Goal: Information Seeking & Learning: Check status

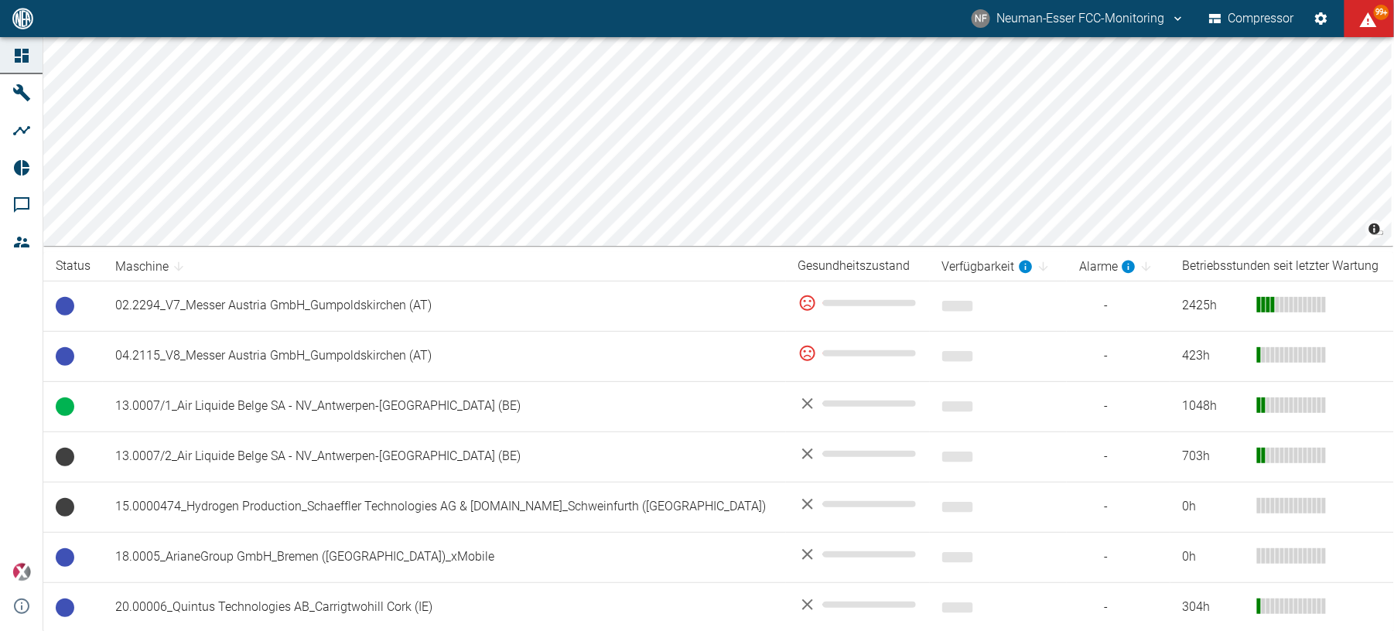
scroll to position [103, 0]
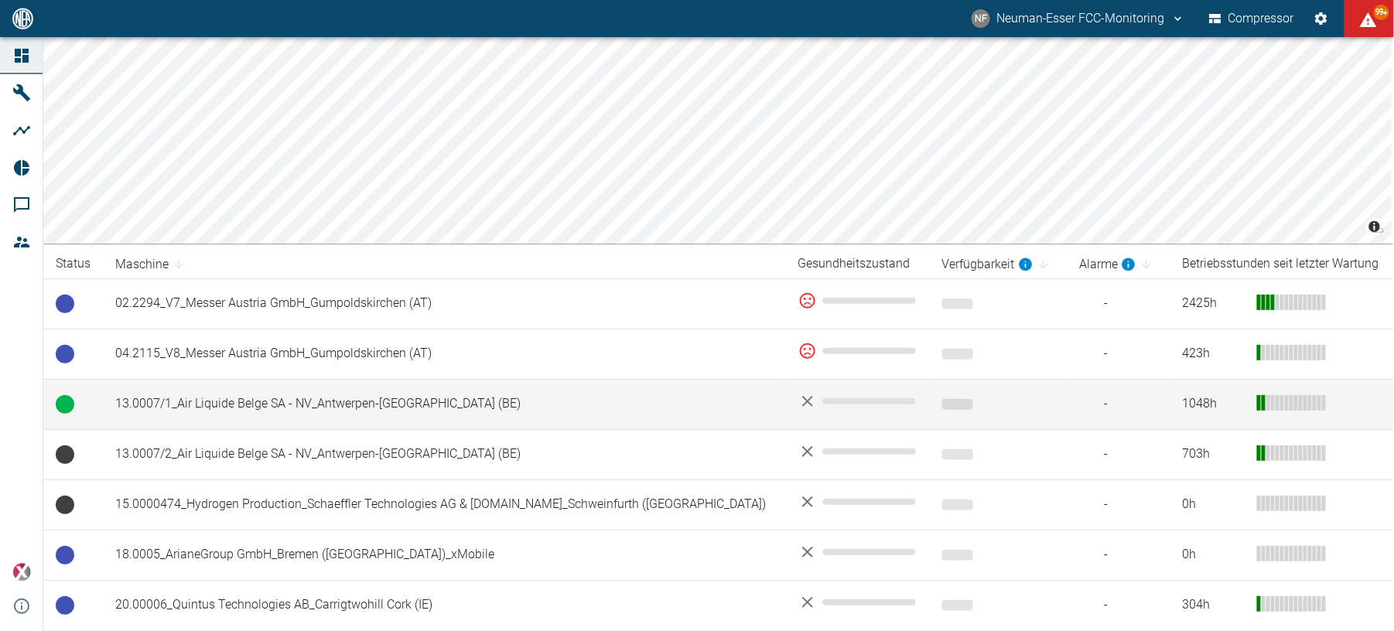
click at [433, 388] on td "13.0007/1_Air Liquide Belge SA - NV_Antwerpen-Lillo (BE)" at bounding box center [444, 404] width 683 height 50
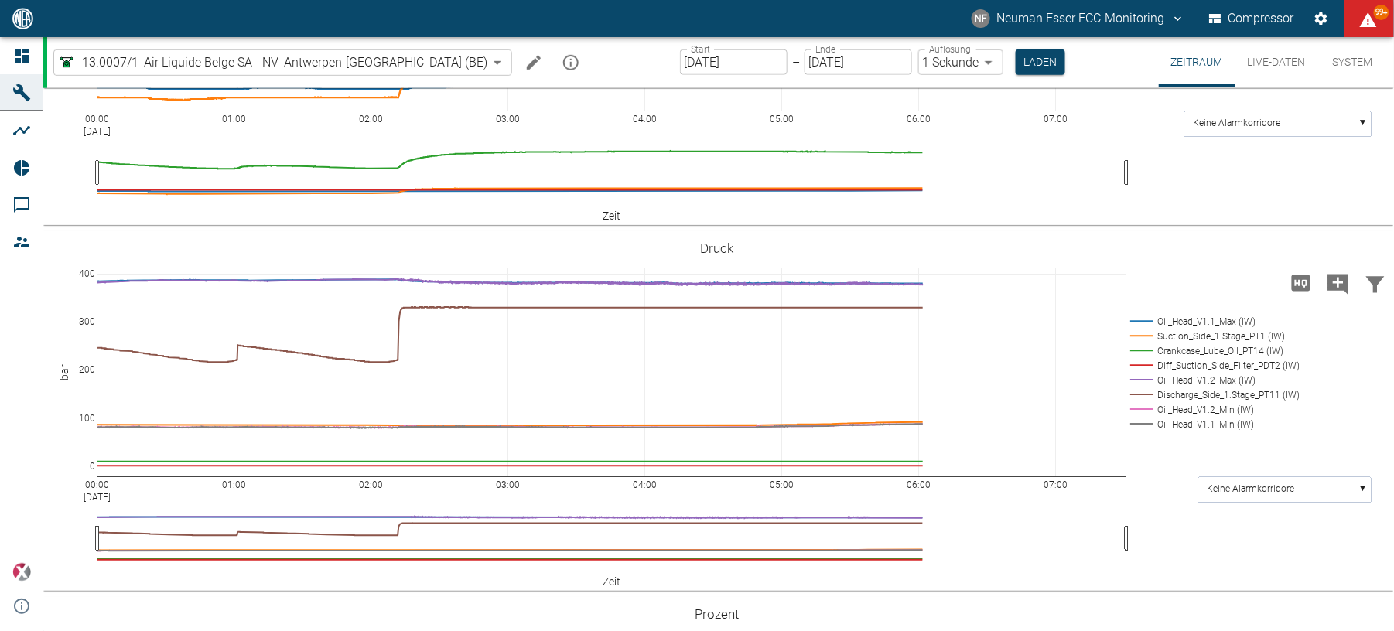
scroll to position [619, 0]
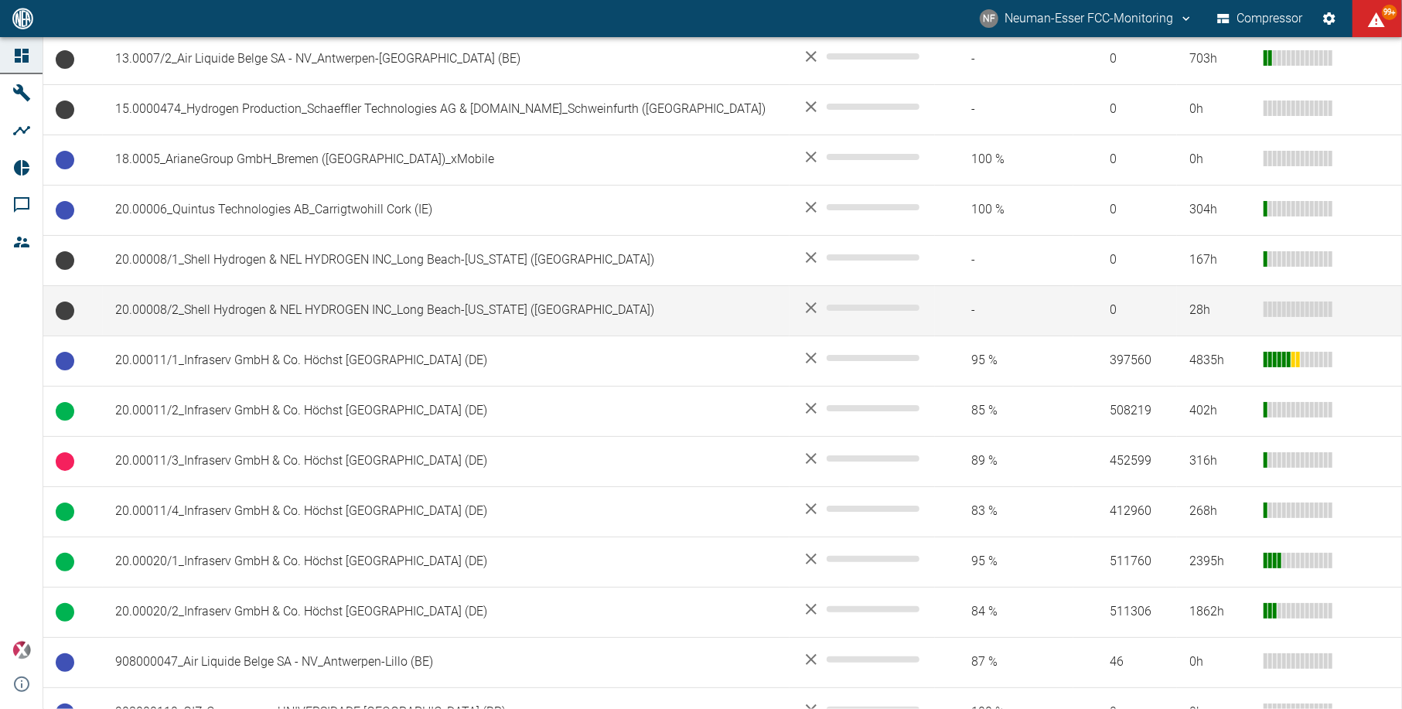
scroll to position [619, 0]
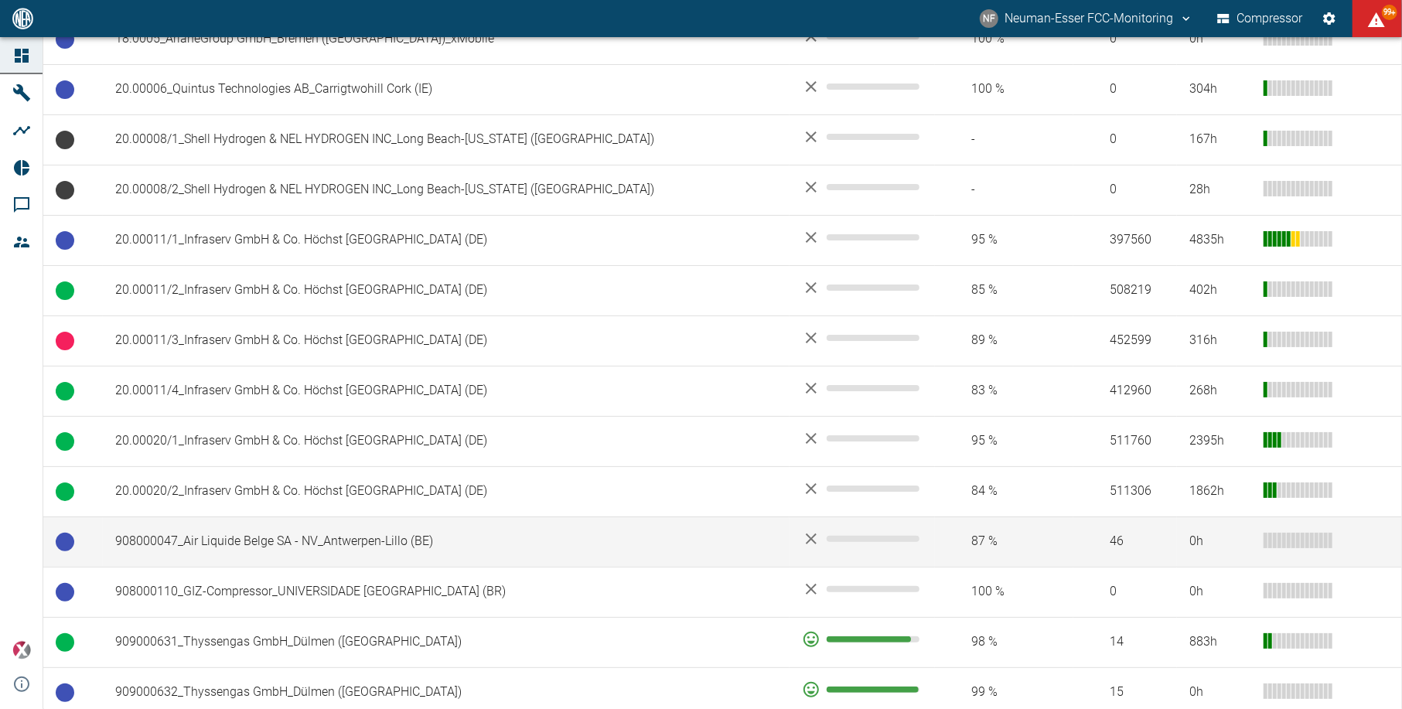
click at [320, 566] on td "908000047_Air Liquide Belge SA - NV_Antwerpen-Lillo (BE)" at bounding box center [446, 542] width 687 height 50
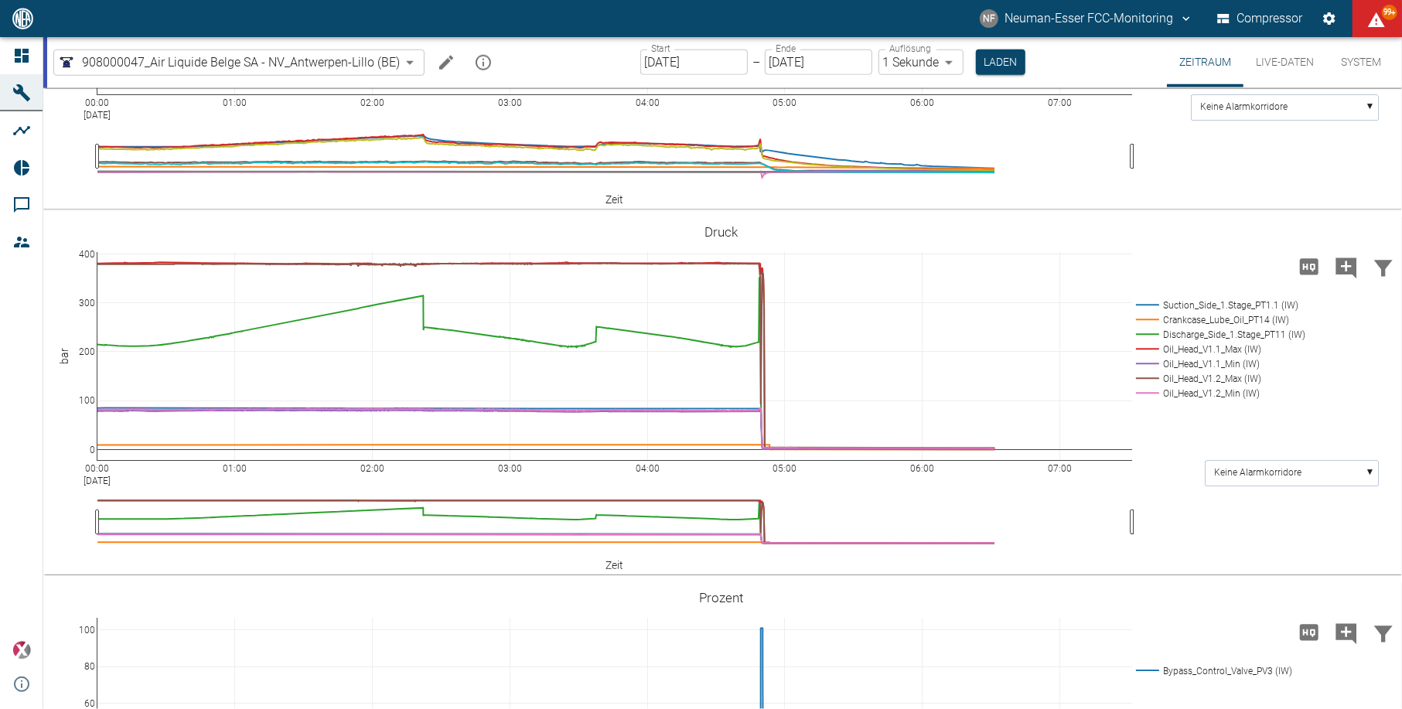
scroll to position [1088, 0]
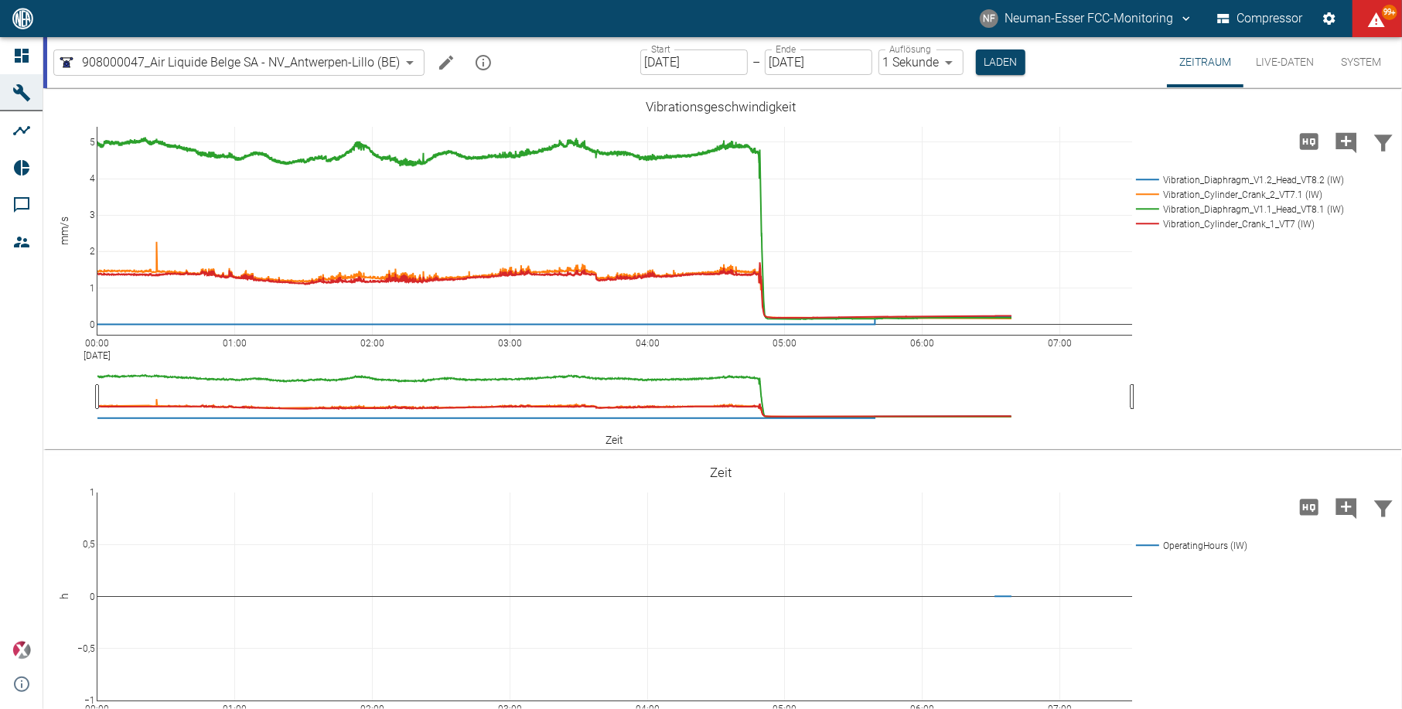
scroll to position [1088, 0]
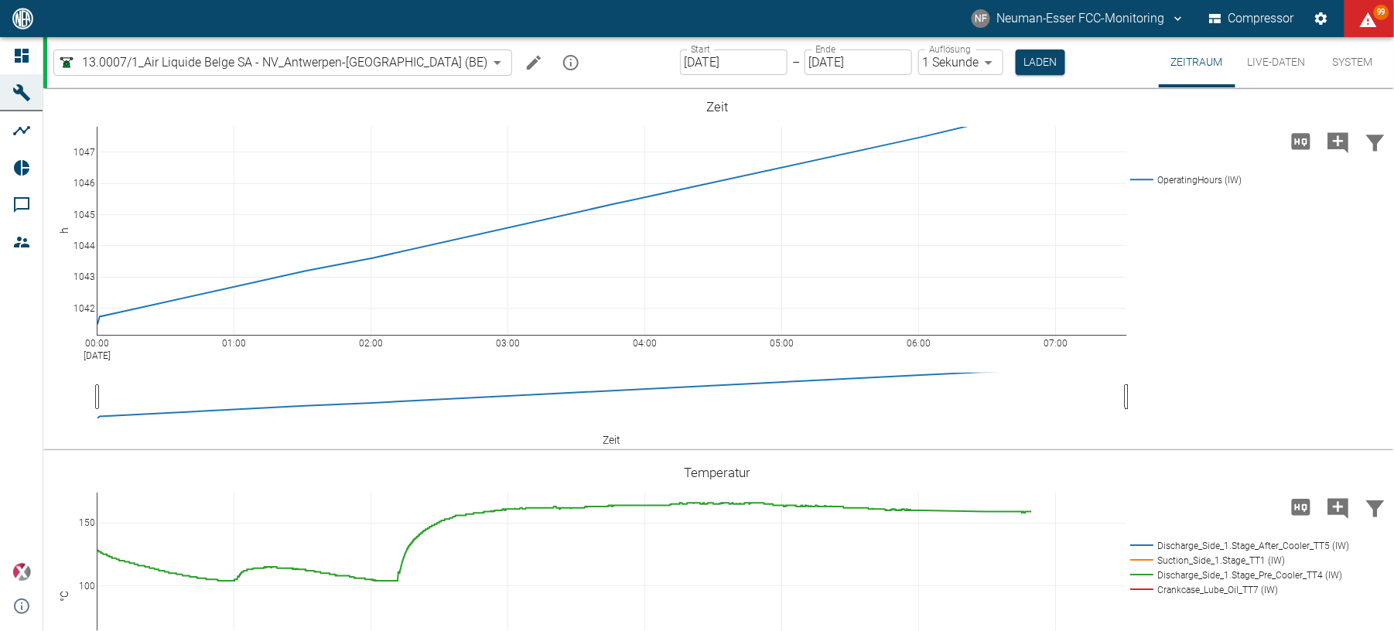
scroll to position [619, 0]
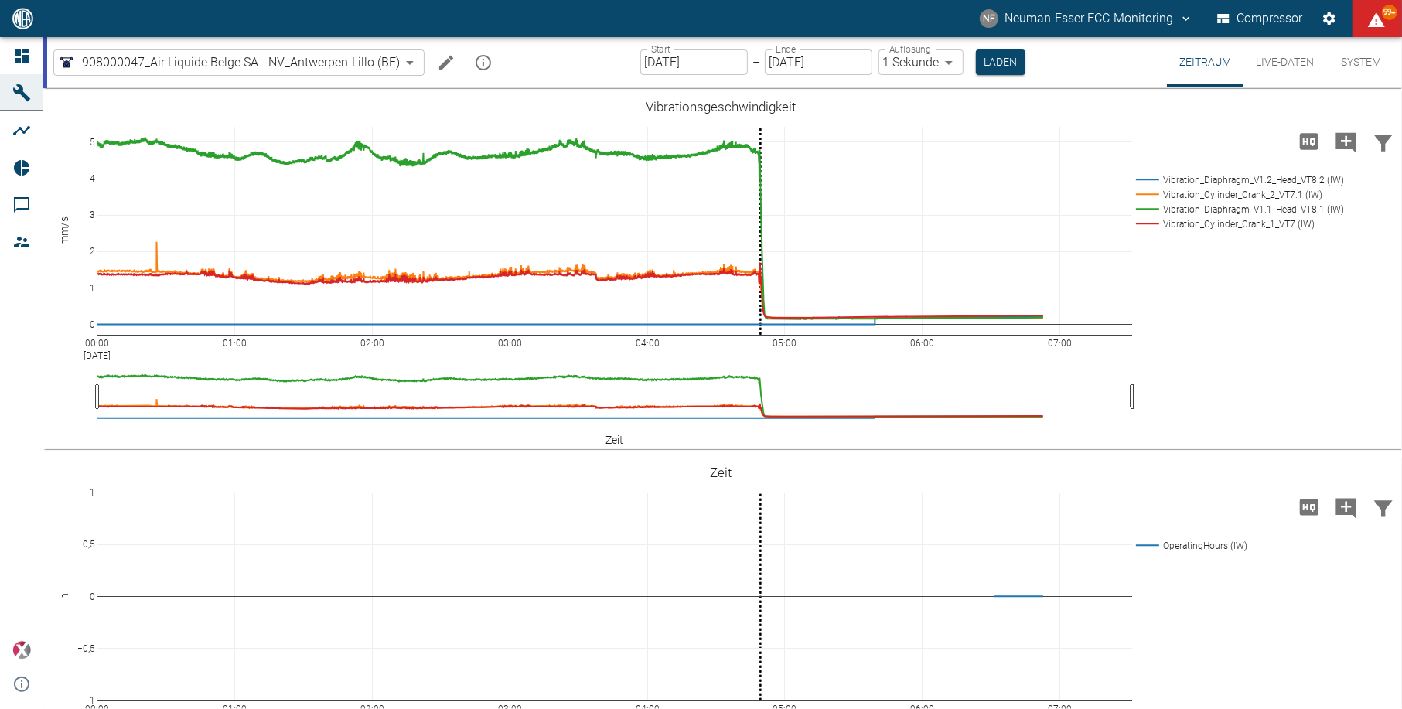
scroll to position [1088, 0]
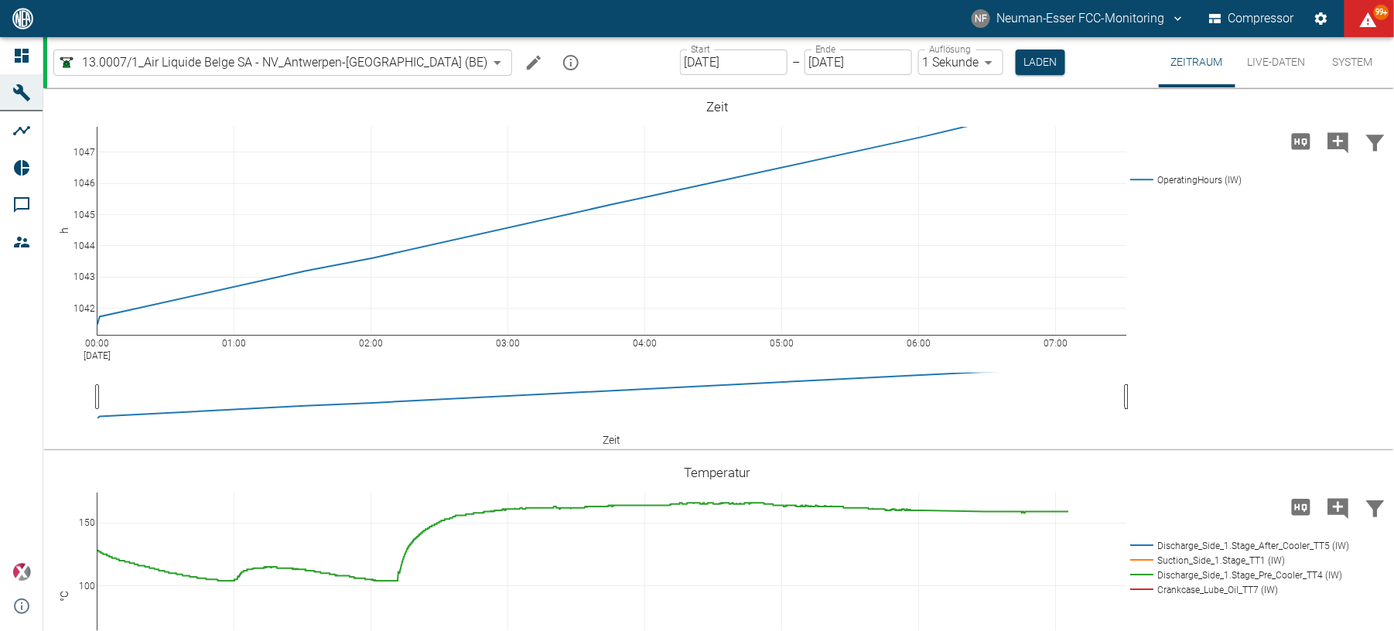
scroll to position [619, 0]
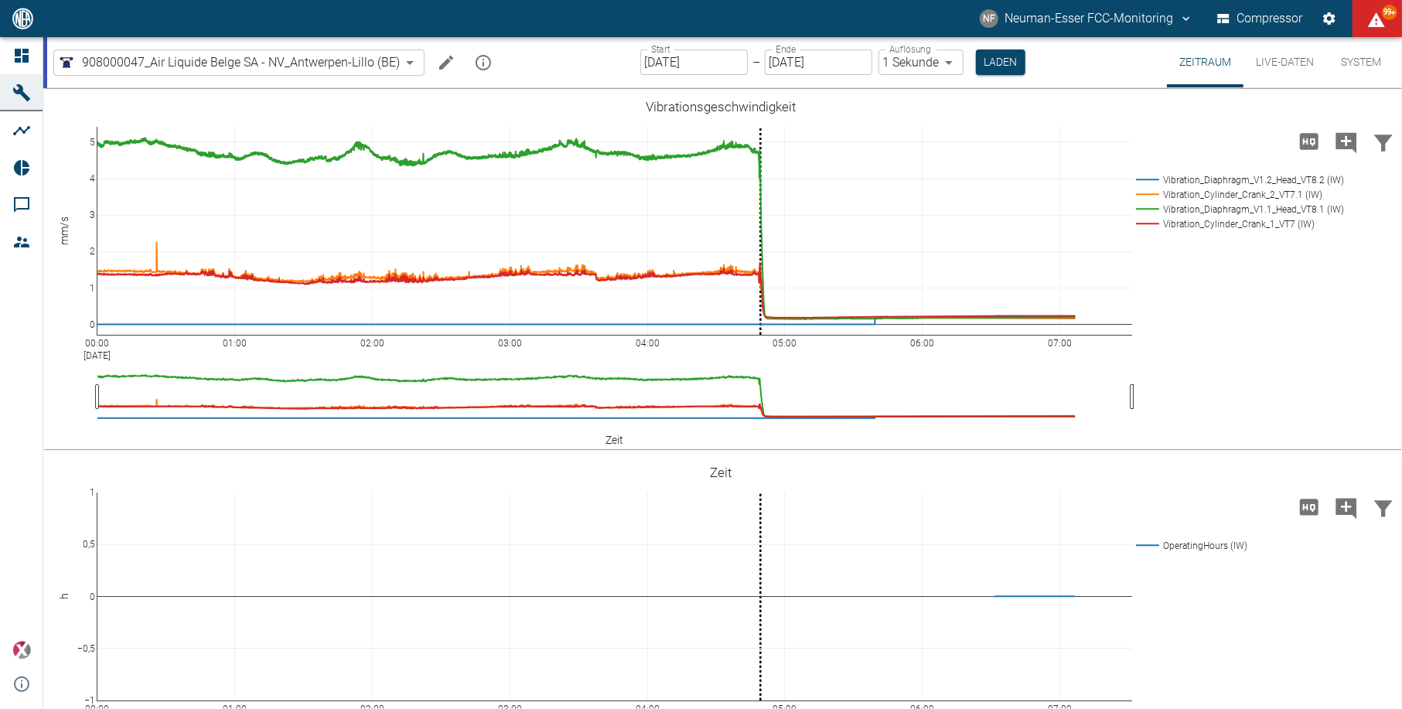
scroll to position [1088, 0]
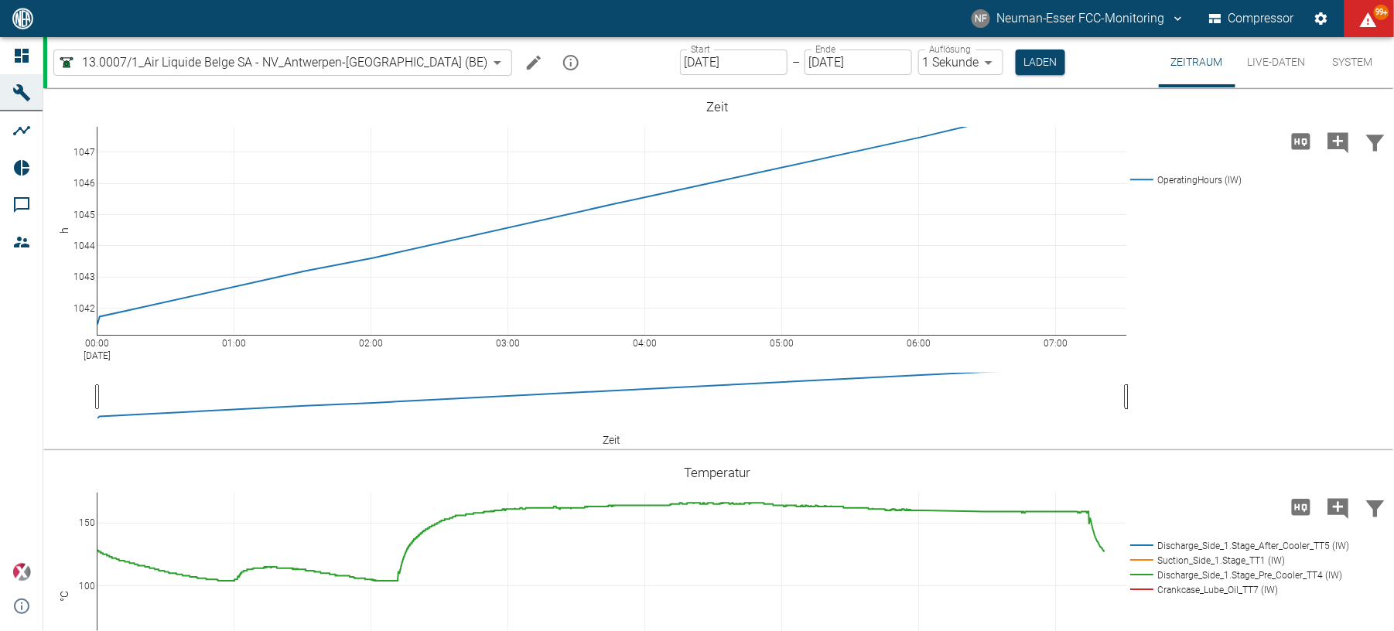
scroll to position [619, 0]
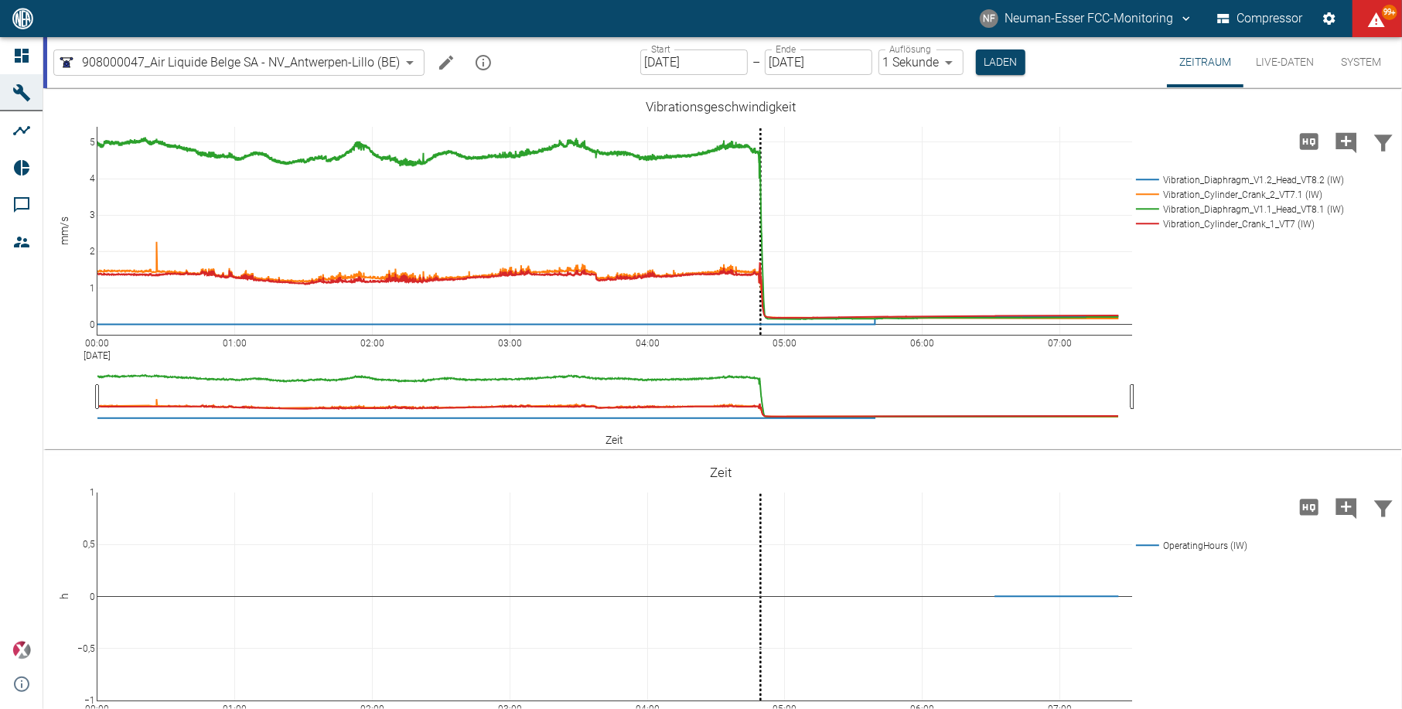
scroll to position [1088, 0]
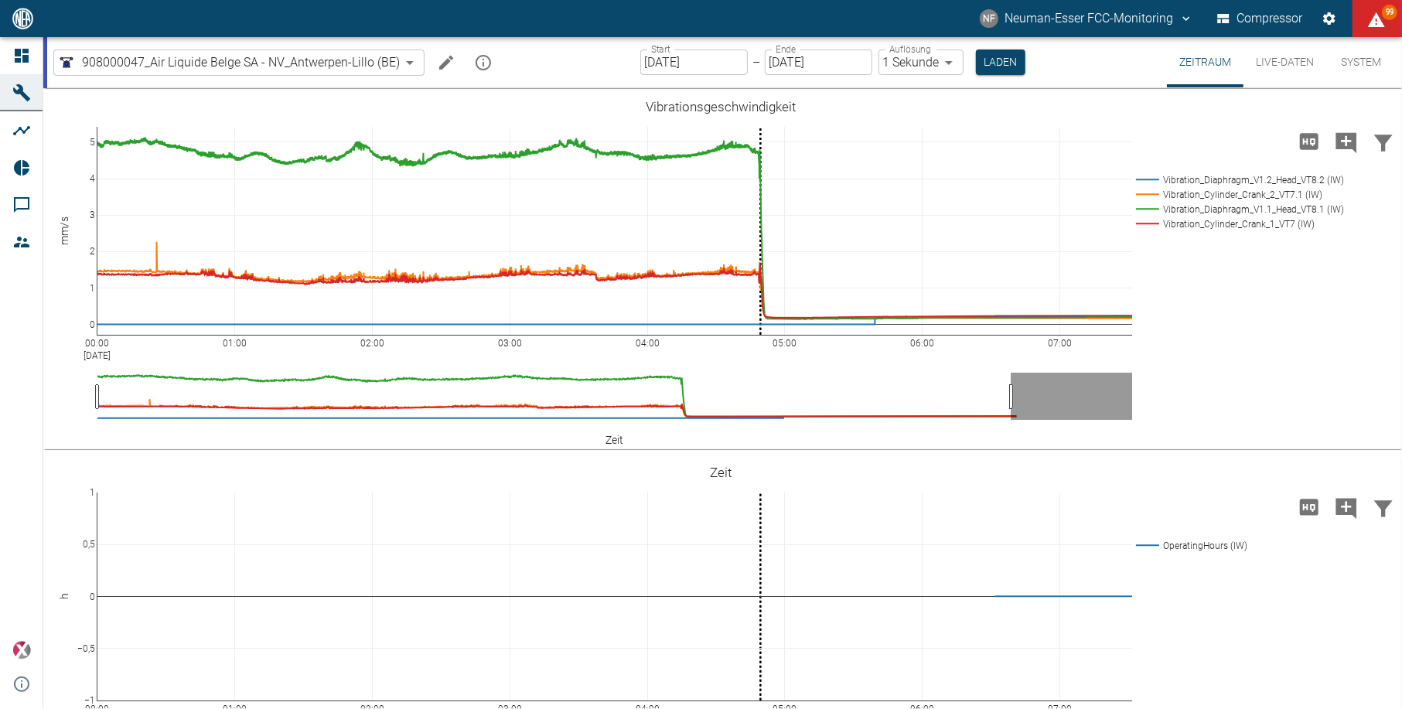
scroll to position [1088, 0]
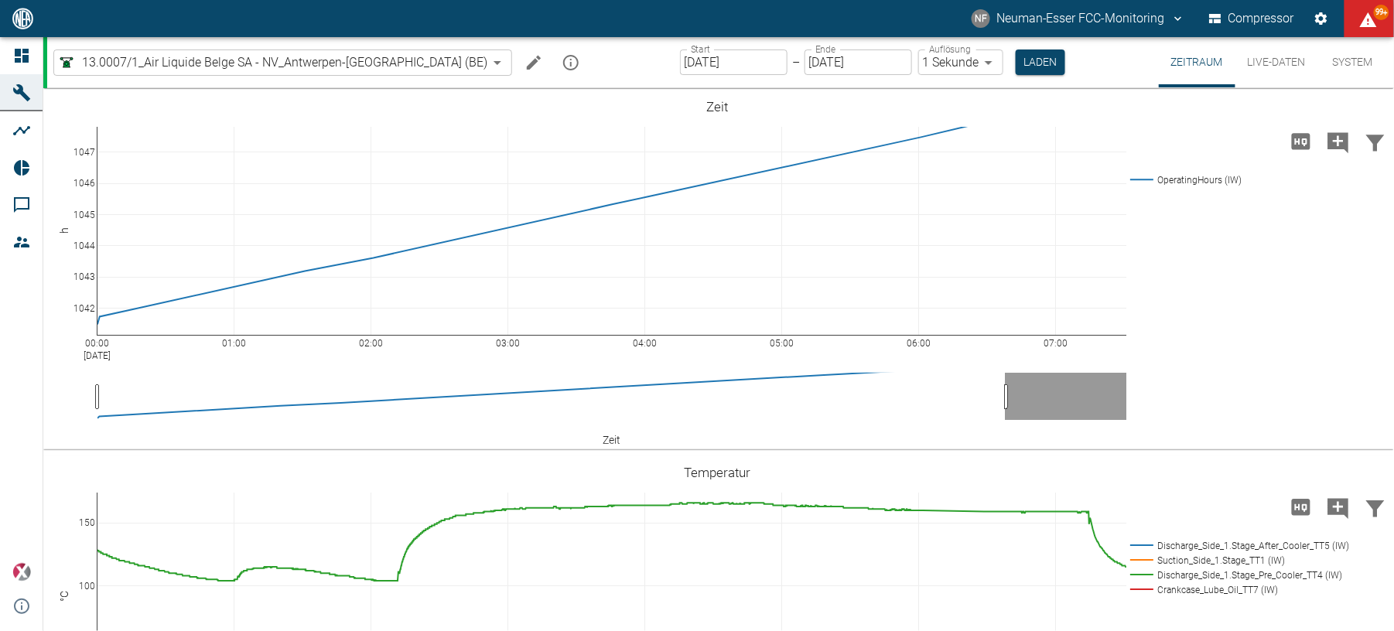
scroll to position [619, 0]
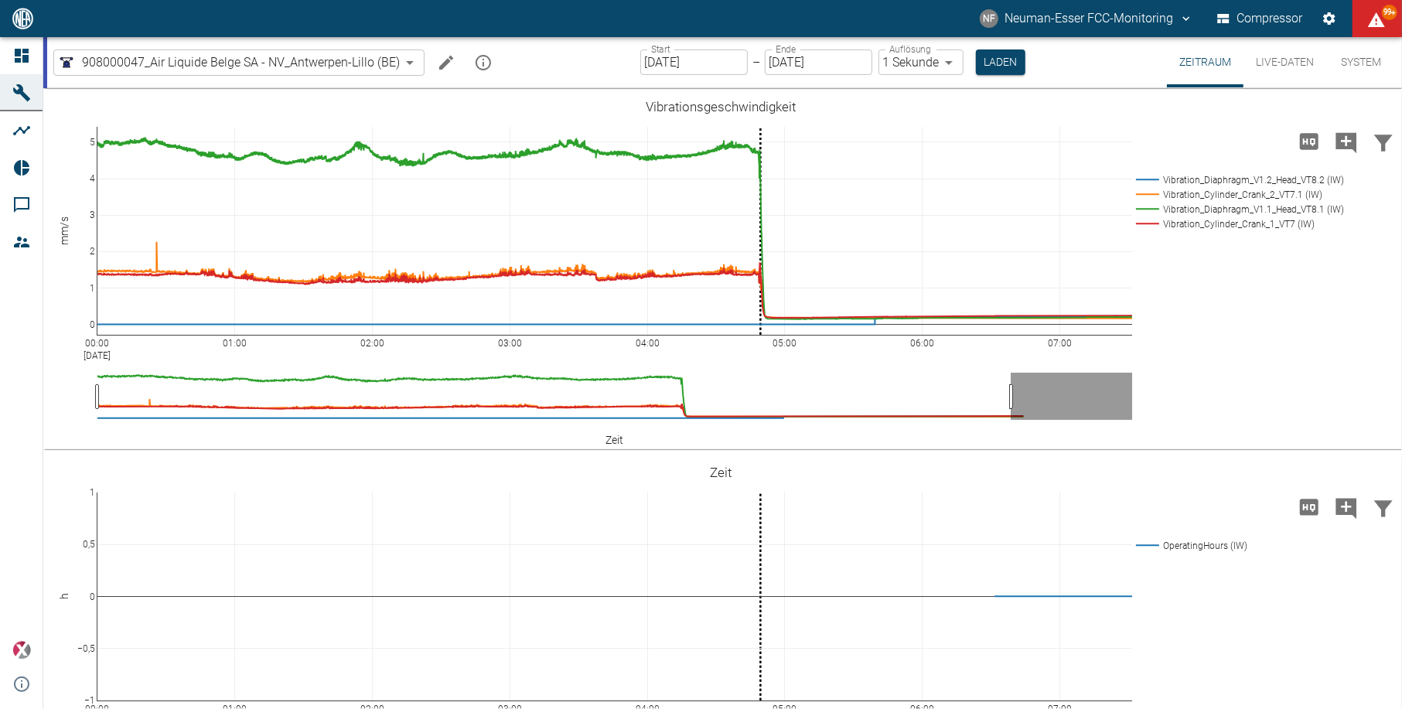
scroll to position [1088, 0]
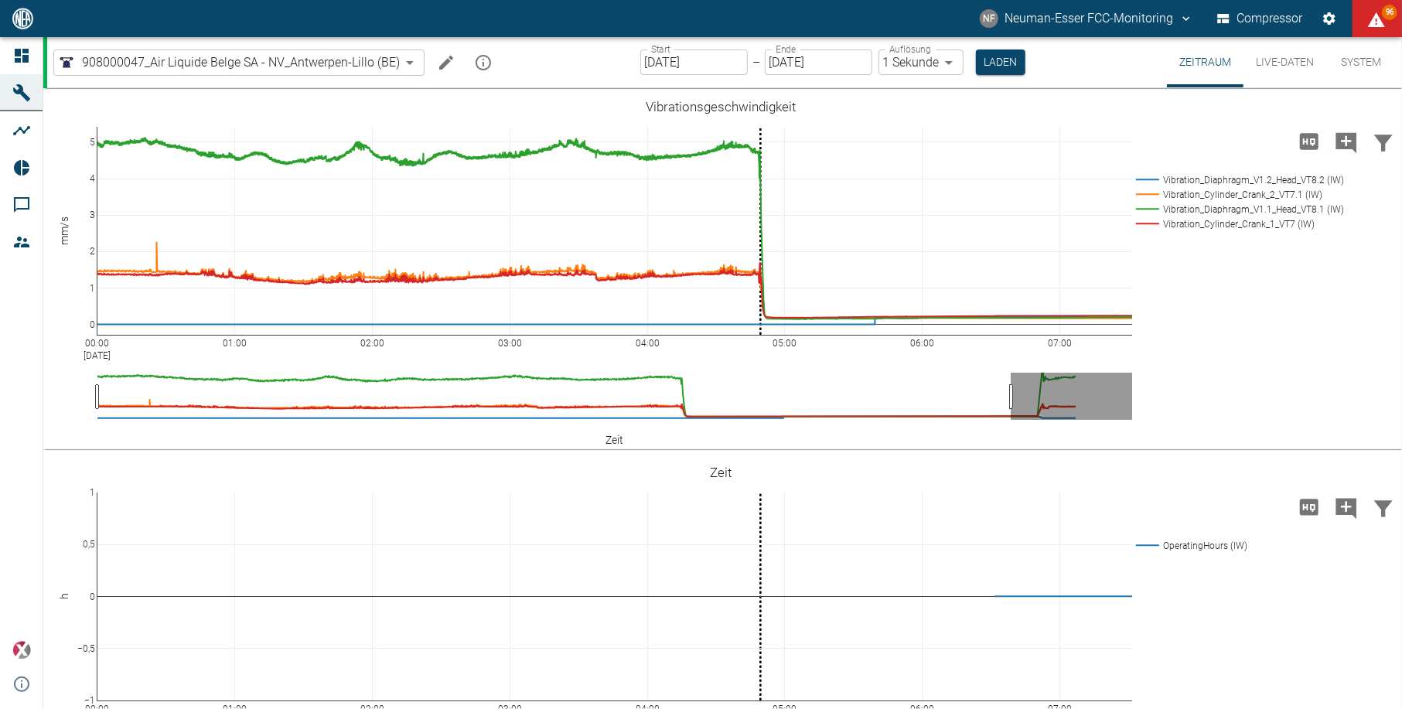
scroll to position [1088, 0]
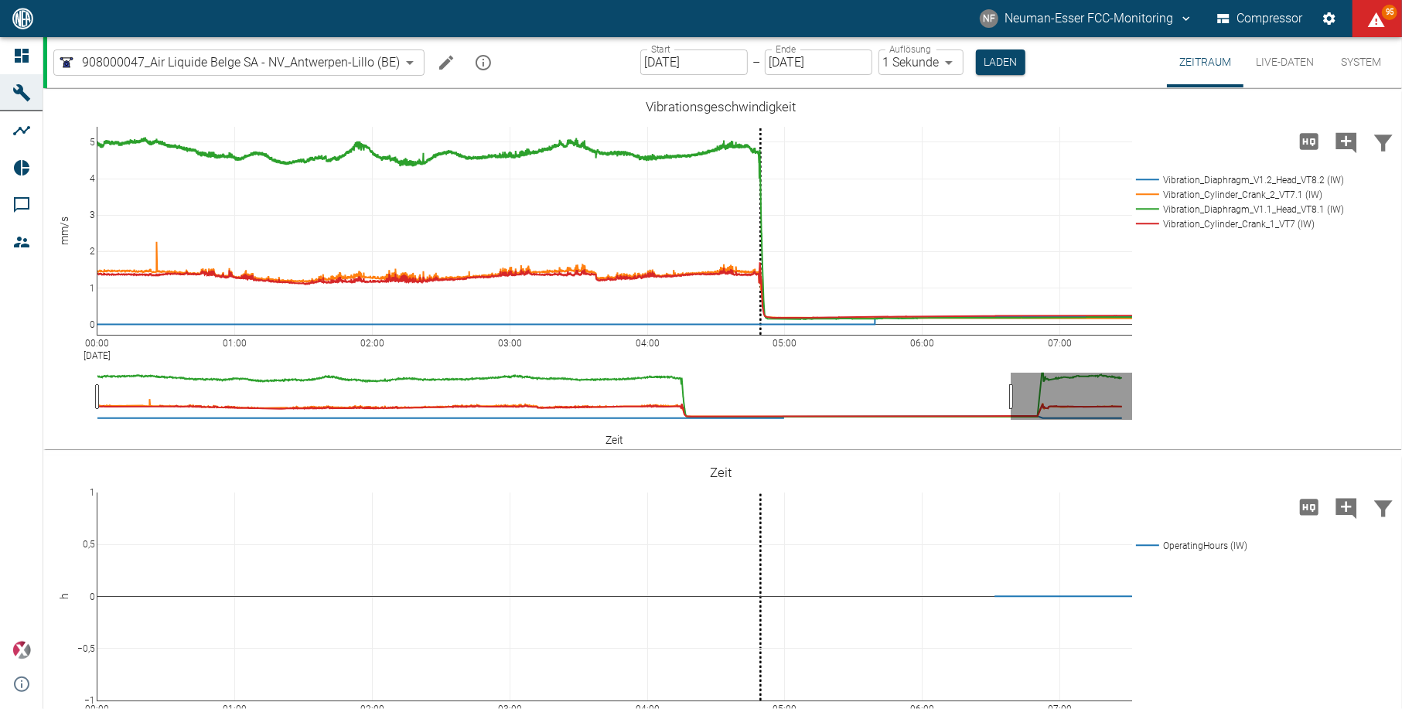
scroll to position [1088, 0]
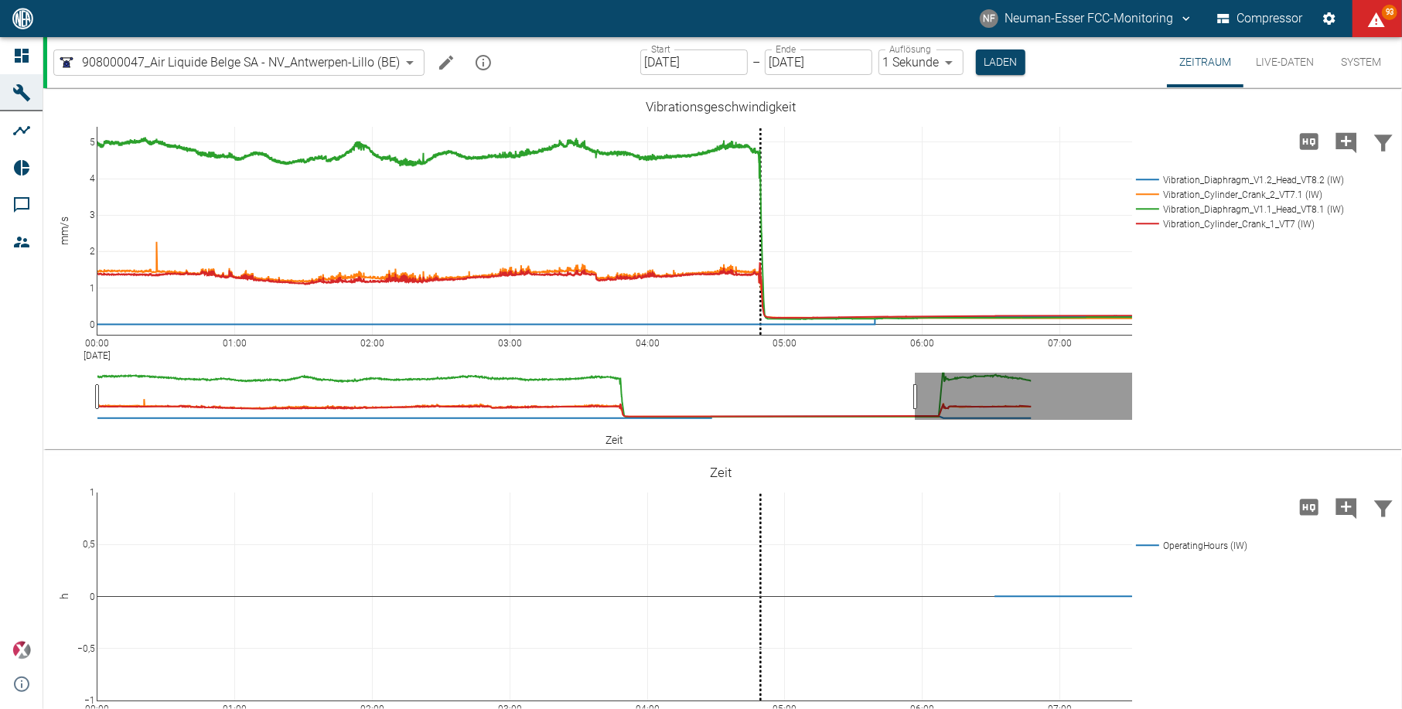
scroll to position [1088, 0]
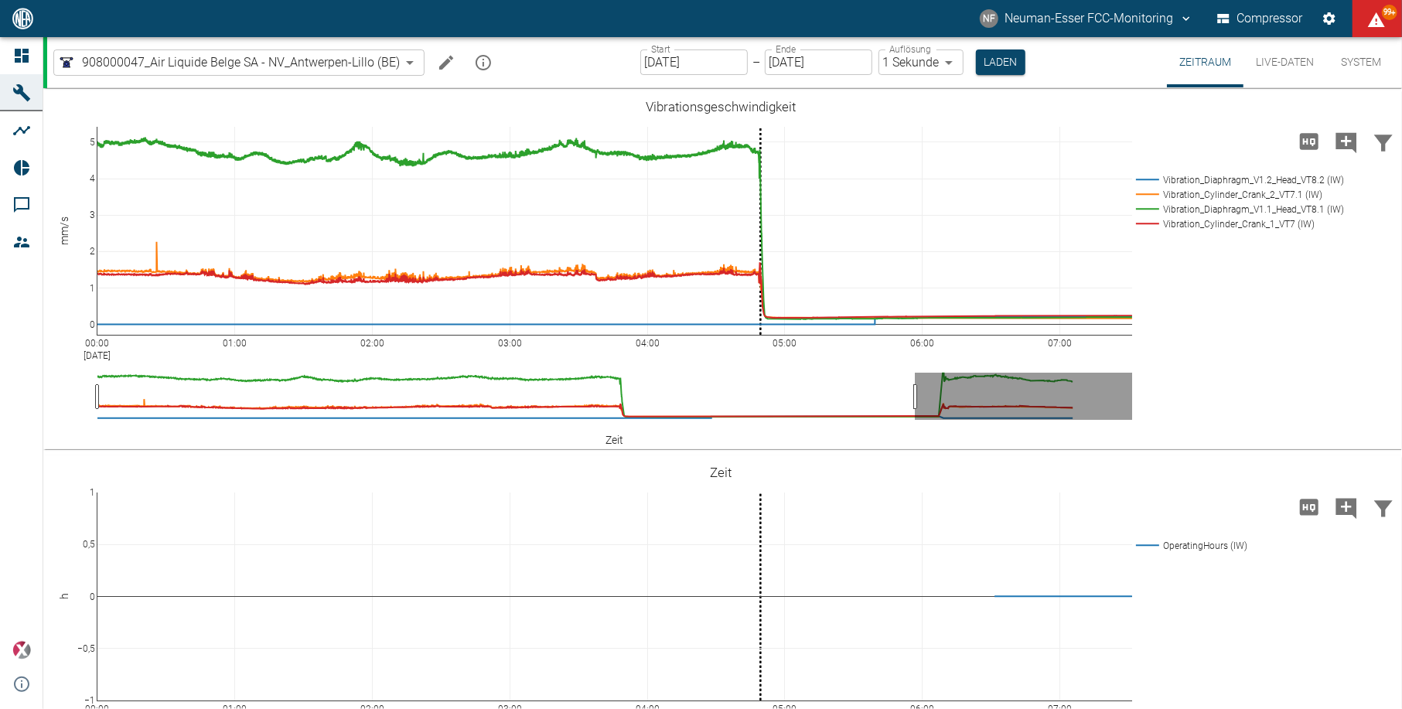
scroll to position [1088, 0]
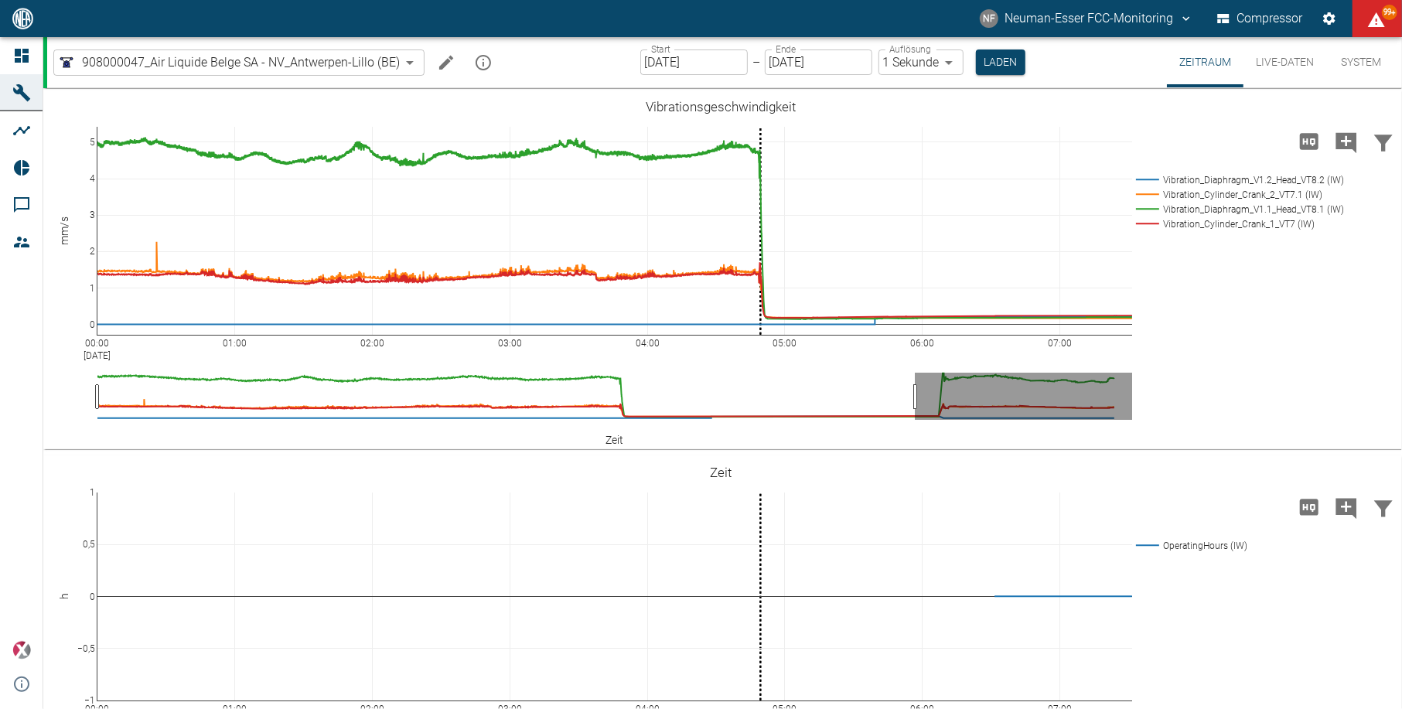
scroll to position [1088, 0]
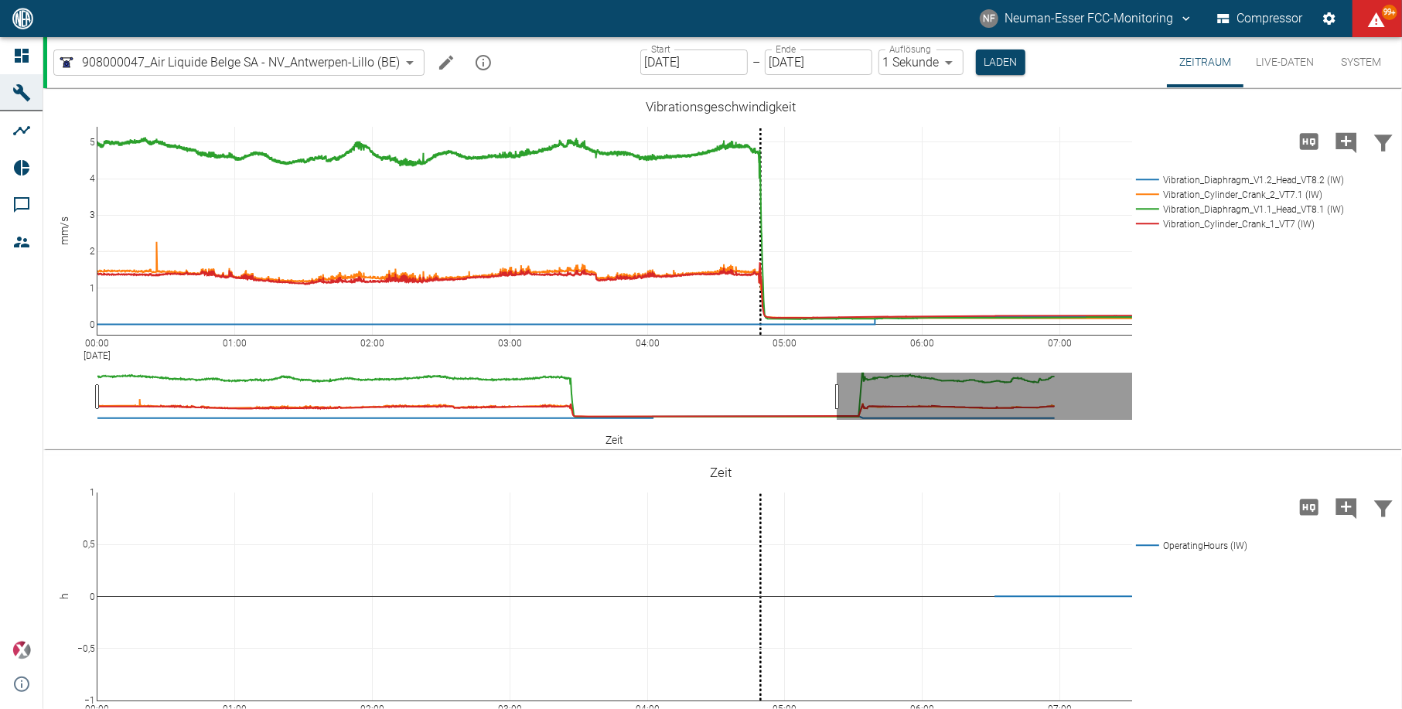
scroll to position [1088, 0]
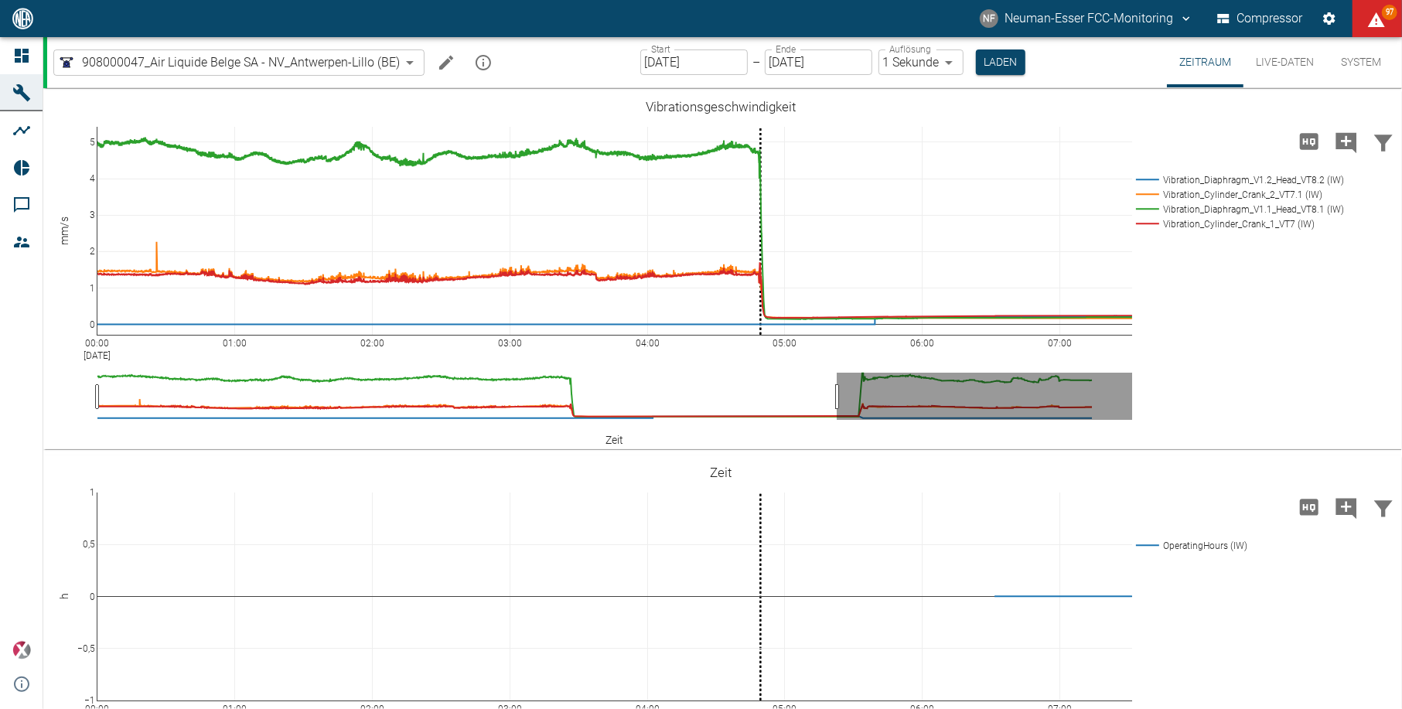
scroll to position [1088, 0]
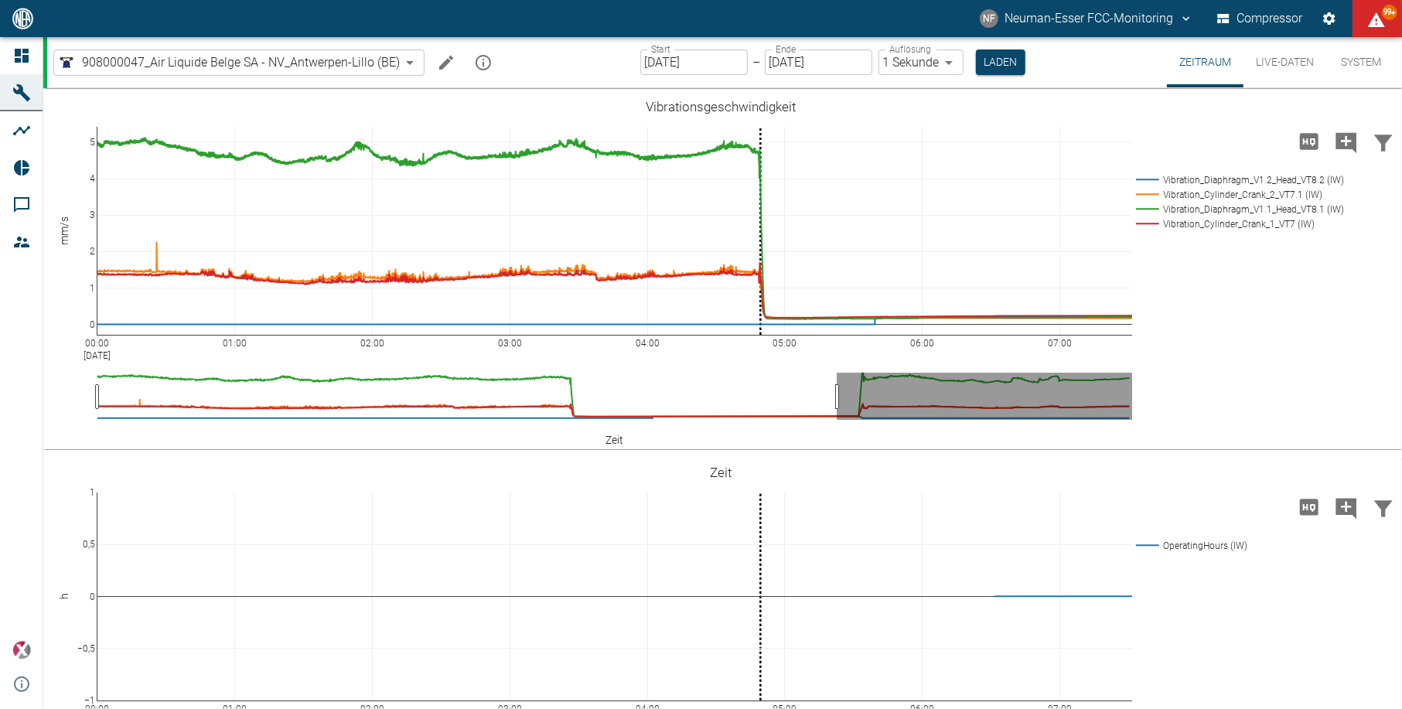
scroll to position [1088, 0]
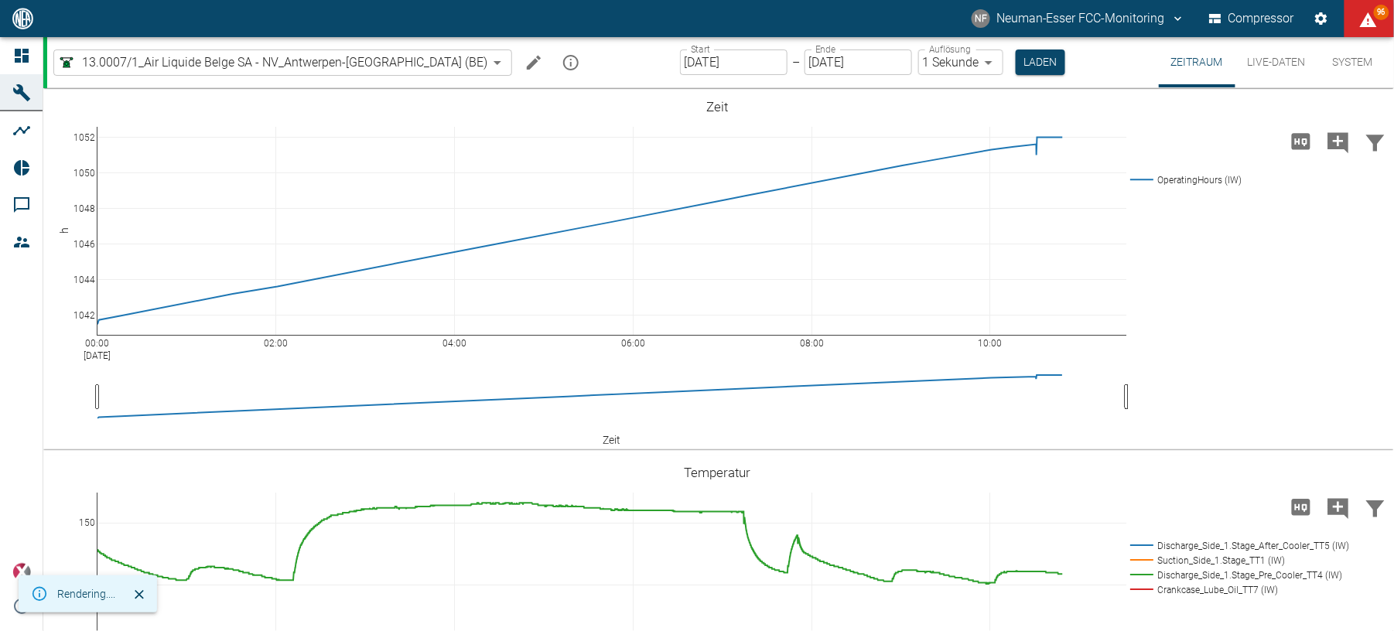
scroll to position [619, 0]
